Goal: Task Accomplishment & Management: Use online tool/utility

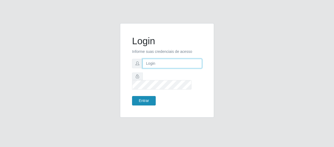
type input "[EMAIL_ADDRESS][DOMAIN_NAME]"
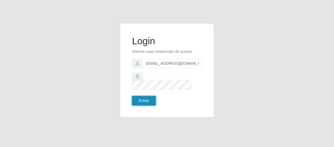
click at [145, 97] on button "Entrar" at bounding box center [144, 100] width 24 height 9
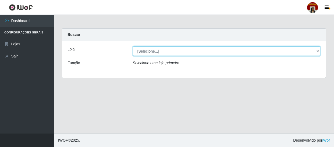
click at [319, 51] on select "[Selecione...] Mar Vermelho - Loja 04" at bounding box center [227, 50] width 188 height 9
click at [133, 46] on select "[Selecione...] Mar Vermelho - Loja 04" at bounding box center [227, 50] width 188 height 9
click at [318, 50] on select "[Selecione...] Mar Vermelho - Loja 04" at bounding box center [227, 50] width 188 height 9
select select "251"
click at [133, 46] on select "[Selecione...] Mar Vermelho - Loja 04" at bounding box center [227, 50] width 188 height 9
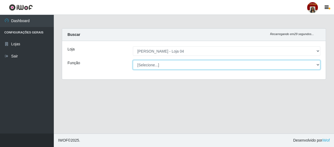
click at [318, 64] on select "[Selecione...] ASG ASG + ASG ++ Auxiliar de Depósito Auxiliar de Depósito + Aux…" at bounding box center [227, 64] width 188 height 9
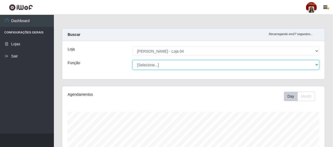
scroll to position [112, 262]
click at [133, 60] on select "[Selecione...] ASG ASG + ASG ++ Auxiliar de Depósito Auxiliar de Depósito + Aux…" at bounding box center [226, 64] width 187 height 9
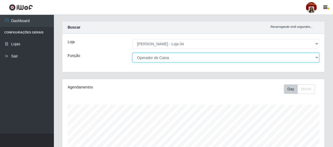
scroll to position [0, 0]
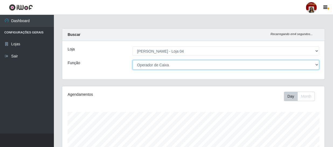
click at [317, 65] on select "[Selecione...] ASG ASG + ASG ++ Auxiliar de Depósito Auxiliar de Depósito + Aux…" at bounding box center [226, 64] width 187 height 9
click at [133, 60] on select "[Selecione...] ASG ASG + ASG ++ Auxiliar de Depósito Auxiliar de Depósito + Aux…" at bounding box center [226, 64] width 187 height 9
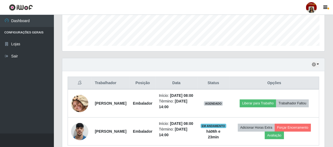
scroll to position [171, 0]
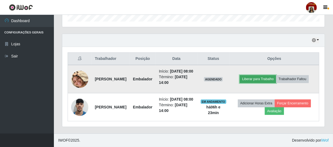
click at [261, 80] on button "Liberar para Trabalho" at bounding box center [258, 79] width 36 height 8
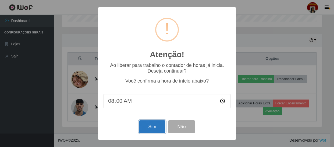
click at [151, 126] on button "Sim" at bounding box center [152, 126] width 26 height 13
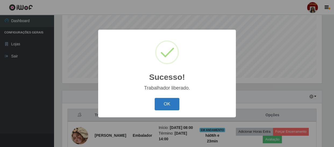
click at [163, 105] on button "OK" at bounding box center [167, 104] width 25 height 13
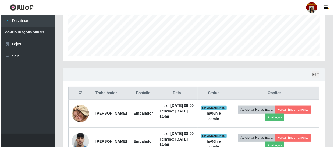
scroll to position [164, 0]
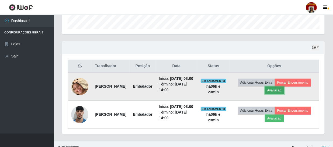
click at [284, 93] on button "Avaliação" at bounding box center [274, 90] width 19 height 8
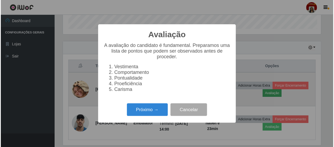
scroll to position [112, 260]
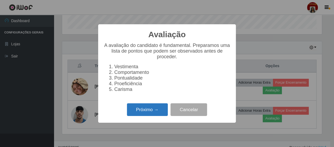
click at [131, 113] on button "Próximo →" at bounding box center [147, 109] width 41 height 13
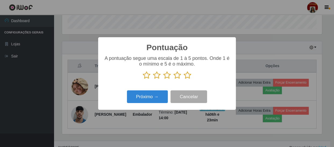
scroll to position [269202, 269053]
click at [189, 74] on icon at bounding box center [188, 75] width 8 height 8
click at [184, 79] on input "radio" at bounding box center [184, 79] width 0 height 0
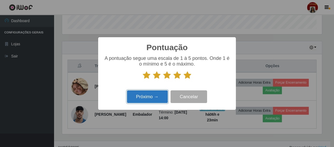
click at [158, 96] on button "Próximo →" at bounding box center [147, 96] width 41 height 13
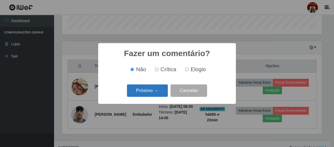
click at [160, 93] on button "Próximo →" at bounding box center [147, 90] width 41 height 13
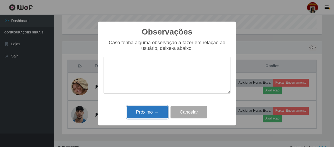
click at [157, 110] on button "Próximo →" at bounding box center [147, 112] width 41 height 13
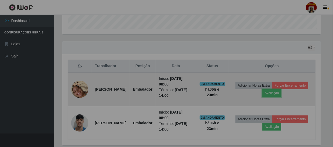
scroll to position [112, 262]
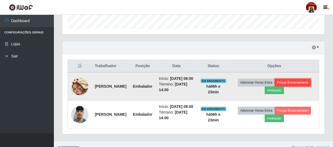
click at [275, 86] on button "Forçar Encerramento" at bounding box center [293, 83] width 36 height 8
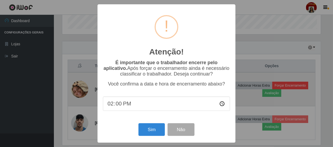
scroll to position [112, 260]
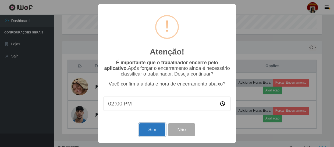
click at [147, 129] on button "Sim" at bounding box center [152, 129] width 26 height 13
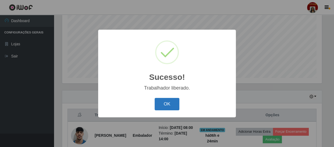
click at [160, 106] on button "OK" at bounding box center [167, 104] width 25 height 13
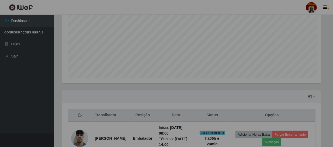
scroll to position [0, 0]
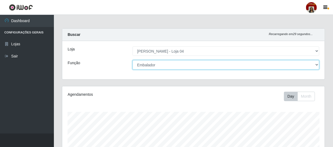
click at [319, 65] on select "[Selecione...] ASG ASG + ASG ++ Auxiliar de Depósito Auxiliar de Depósito + Aux…" at bounding box center [226, 64] width 187 height 9
select select "22"
click at [133, 60] on select "[Selecione...] ASG ASG + ASG ++ Auxiliar de Depósito Auxiliar de Depósito + Aux…" at bounding box center [226, 64] width 187 height 9
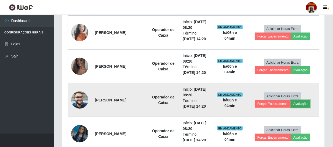
click at [306, 104] on button "Avaliação" at bounding box center [300, 104] width 19 height 8
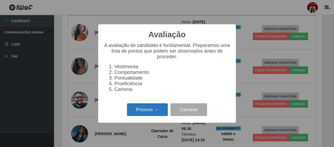
click at [151, 109] on button "Próximo →" at bounding box center [147, 109] width 41 height 13
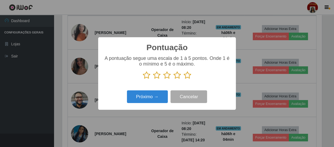
click at [190, 77] on icon at bounding box center [188, 75] width 8 height 8
click at [184, 79] on input "radio" at bounding box center [184, 79] width 0 height 0
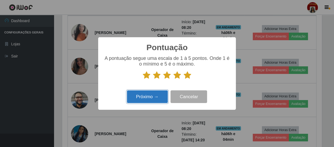
click at [144, 98] on button "Próximo →" at bounding box center [147, 96] width 41 height 13
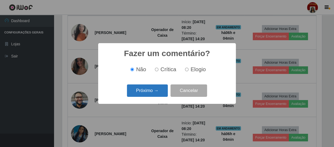
click at [147, 93] on button "Próximo →" at bounding box center [147, 90] width 41 height 13
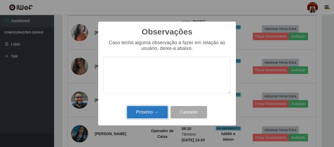
click at [150, 111] on button "Próximo →" at bounding box center [147, 112] width 41 height 13
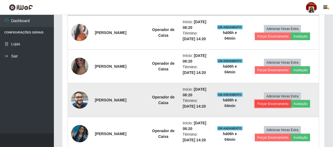
click at [267, 104] on button "Forçar Encerramento" at bounding box center [273, 104] width 36 height 8
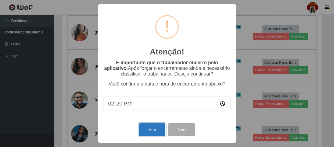
click at [149, 128] on button "Sim" at bounding box center [152, 129] width 26 height 13
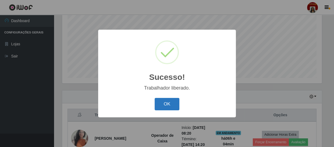
click at [170, 98] on button "OK" at bounding box center [167, 104] width 25 height 13
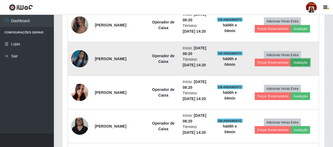
click at [298, 62] on button "Avaliação" at bounding box center [300, 63] width 19 height 8
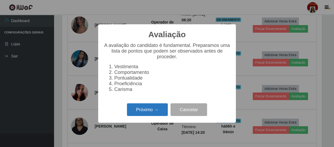
click at [147, 113] on button "Próximo →" at bounding box center [147, 109] width 41 height 13
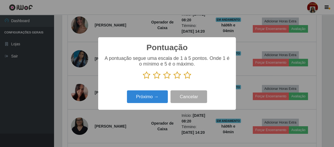
click at [183, 76] on p at bounding box center [167, 75] width 127 height 8
click at [187, 74] on icon at bounding box center [188, 75] width 8 height 8
click at [184, 79] on input "radio" at bounding box center [184, 79] width 0 height 0
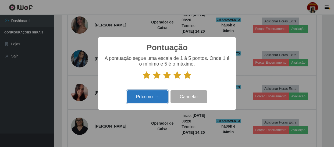
click at [149, 99] on button "Próximo →" at bounding box center [147, 96] width 41 height 13
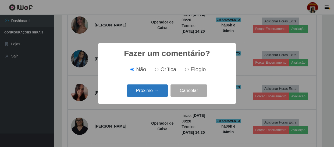
click at [154, 93] on button "Próximo →" at bounding box center [147, 90] width 41 height 13
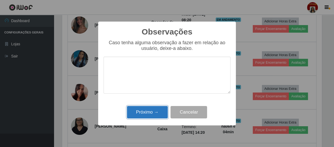
click at [148, 111] on button "Próximo →" at bounding box center [147, 112] width 41 height 13
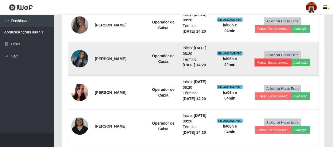
click at [263, 63] on button "Forçar Encerramento" at bounding box center [273, 63] width 36 height 8
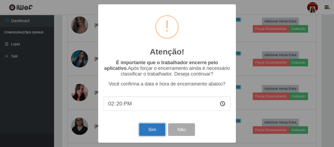
click at [145, 131] on button "Sim" at bounding box center [152, 129] width 26 height 13
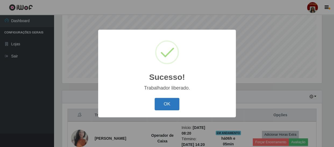
click at [164, 105] on button "OK" at bounding box center [167, 104] width 25 height 13
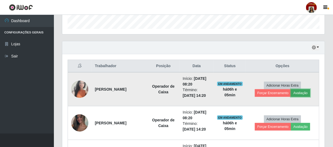
click at [299, 94] on button "Avaliação" at bounding box center [300, 93] width 19 height 8
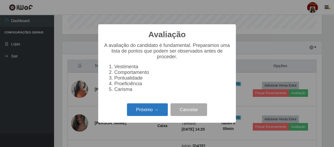
click at [145, 114] on button "Próximo →" at bounding box center [147, 109] width 41 height 13
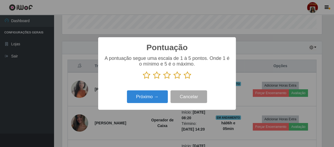
click at [188, 75] on icon at bounding box center [188, 75] width 8 height 8
click at [184, 79] on input "radio" at bounding box center [184, 79] width 0 height 0
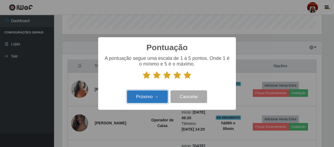
click at [142, 101] on button "Próximo →" at bounding box center [147, 96] width 41 height 13
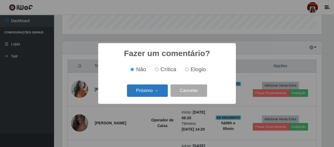
click at [156, 92] on button "Próximo →" at bounding box center [147, 90] width 41 height 13
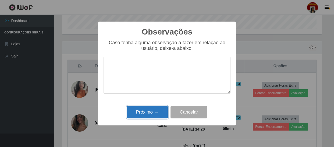
click at [151, 114] on button "Próximo →" at bounding box center [147, 112] width 41 height 13
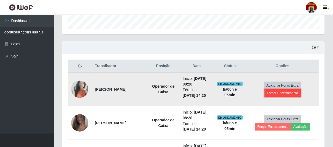
click at [281, 93] on button "Forçar Encerramento" at bounding box center [282, 93] width 36 height 8
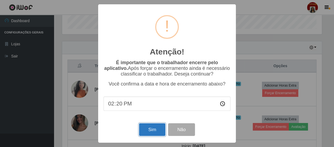
click at [150, 130] on button "Sim" at bounding box center [152, 129] width 26 height 13
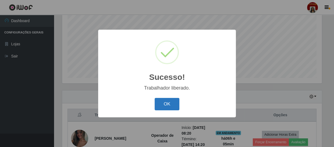
click at [169, 103] on button "OK" at bounding box center [167, 104] width 25 height 13
